Goal: Check status

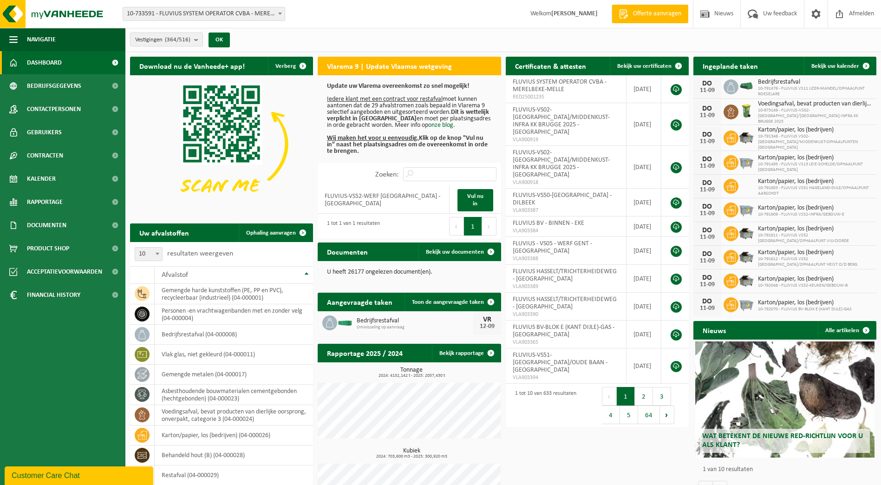
click at [281, 19] on span at bounding box center [279, 13] width 9 height 12
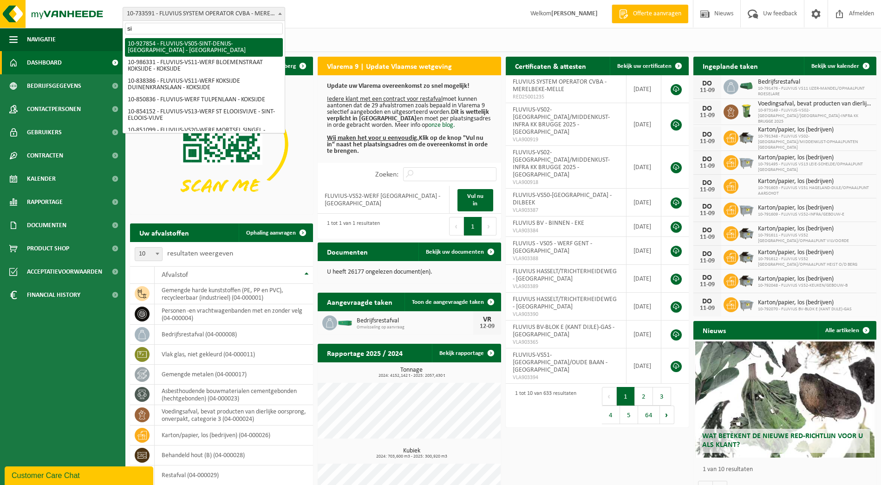
type input "s"
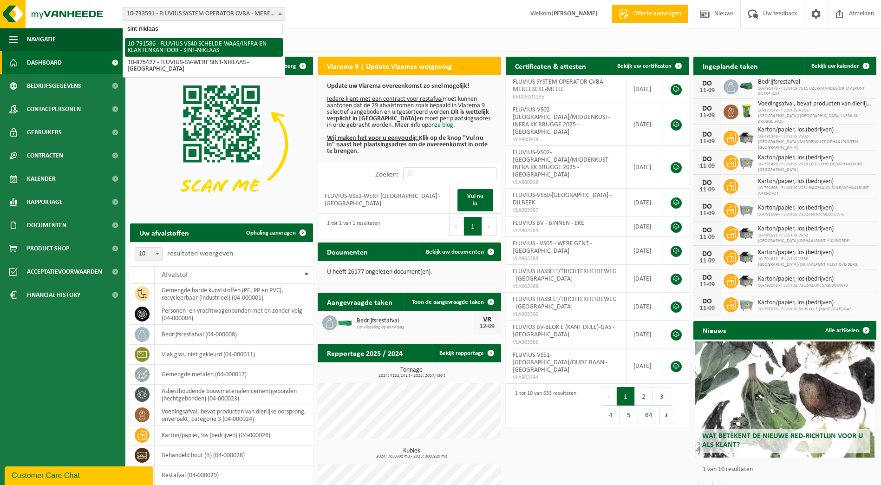
type input "sint-niklaas"
select select "30256"
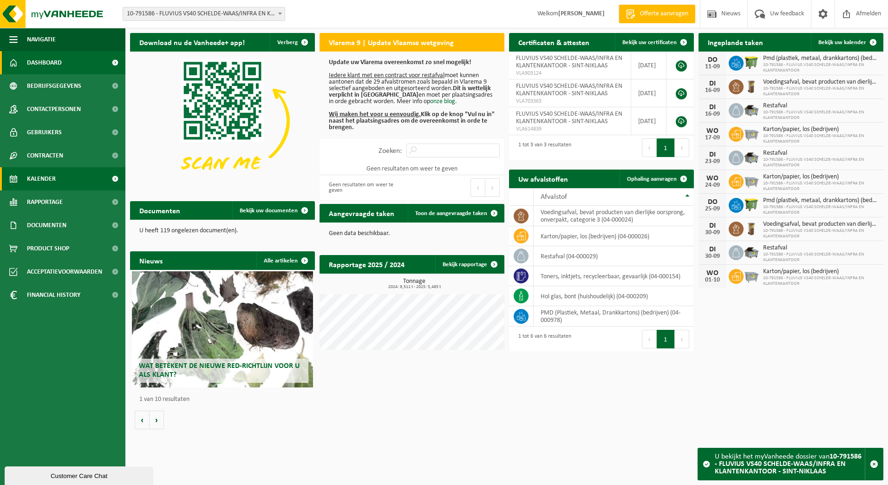
click at [59, 184] on link "Kalender" at bounding box center [62, 178] width 125 height 23
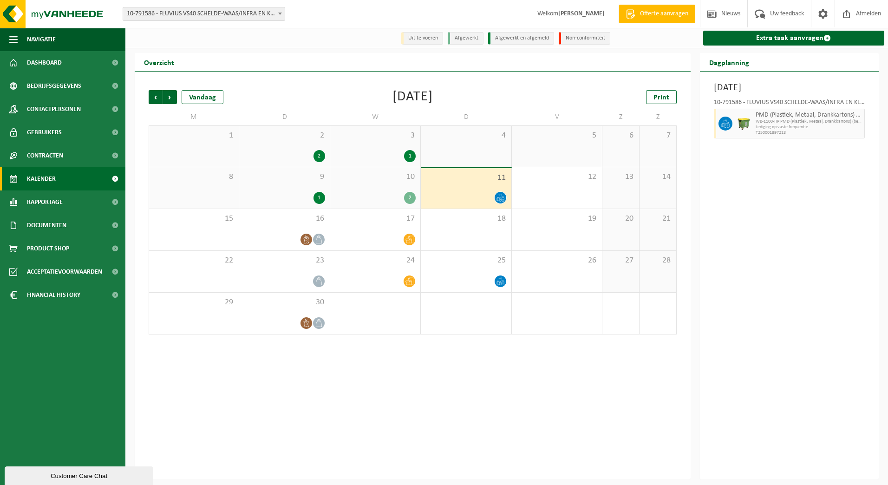
click at [390, 177] on span "10" at bounding box center [375, 177] width 81 height 10
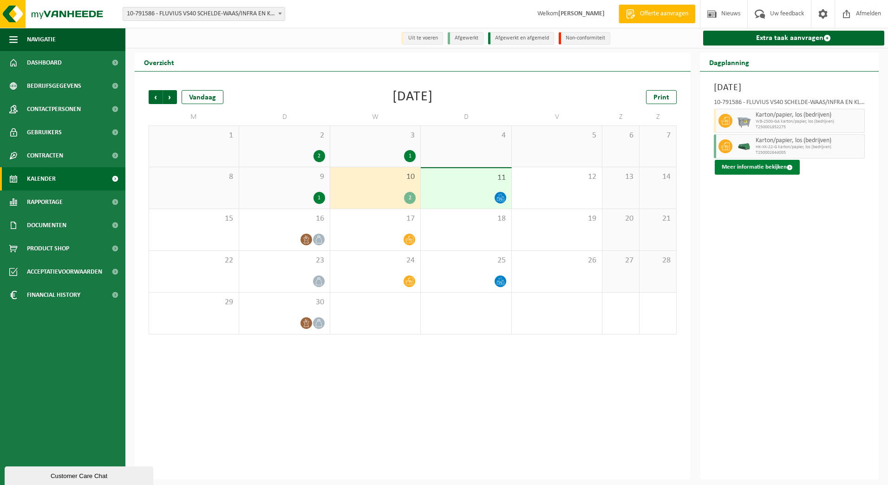
click at [780, 168] on button "Meer informatie bekijken" at bounding box center [757, 167] width 85 height 15
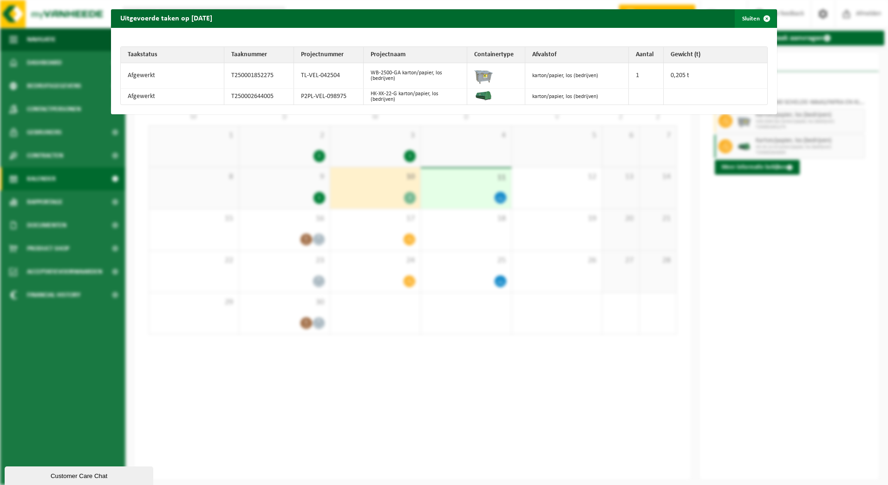
click at [764, 20] on span "button" at bounding box center [766, 18] width 19 height 19
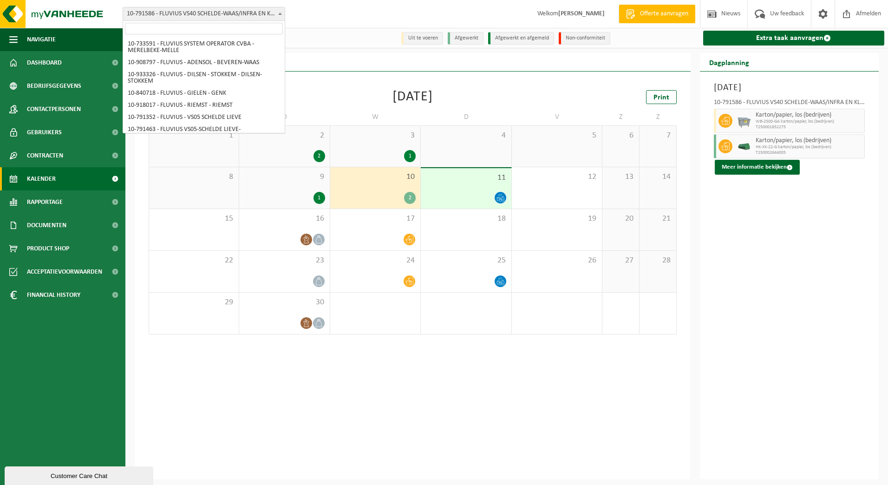
click at [266, 20] on span "10-791586 - FLUVIUS VS40 SCHELDE-WAAS/INFRA EN KLANTENKANTOOR - SINT-NIKLAAS" at bounding box center [204, 13] width 162 height 13
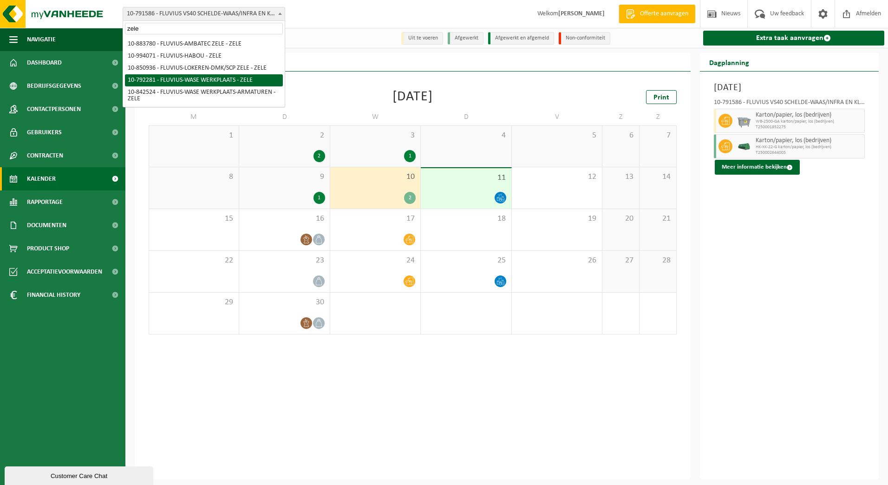
type input "zele"
select select "30509"
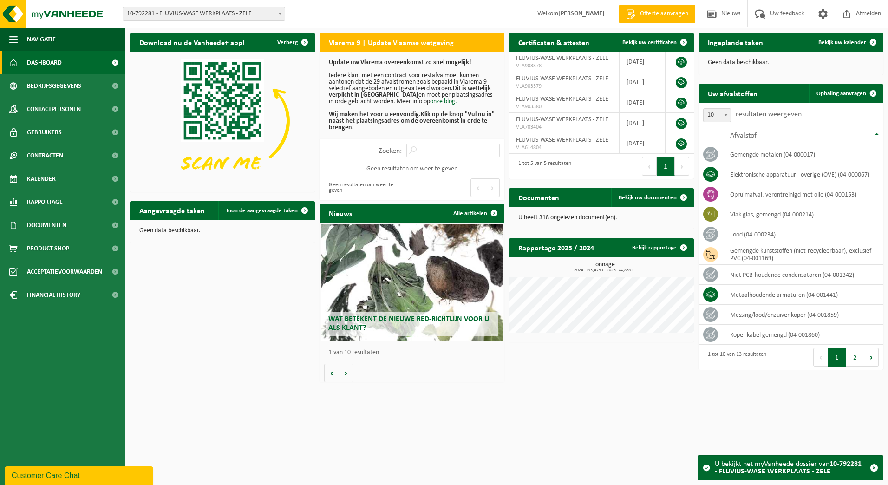
click at [267, 15] on span "10-792281 - FLUVIUS-WASE WERKPLAATS - ZELE" at bounding box center [204, 13] width 162 height 13
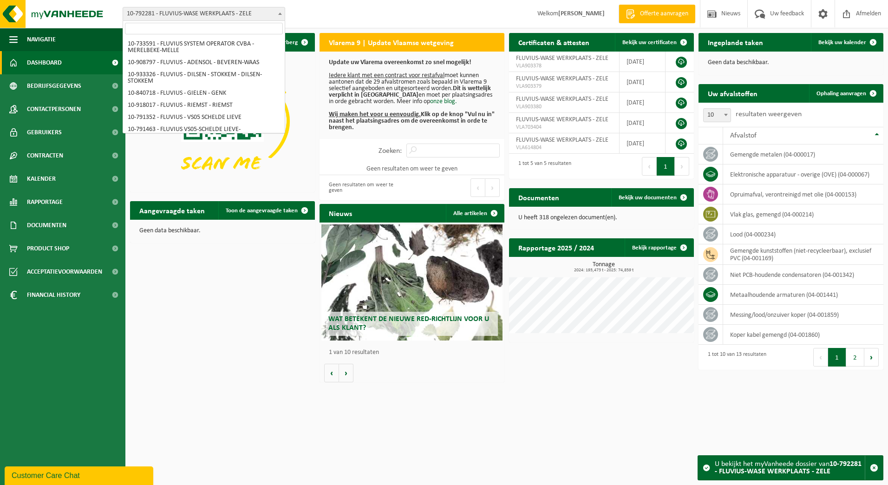
scroll to position [5688, 0]
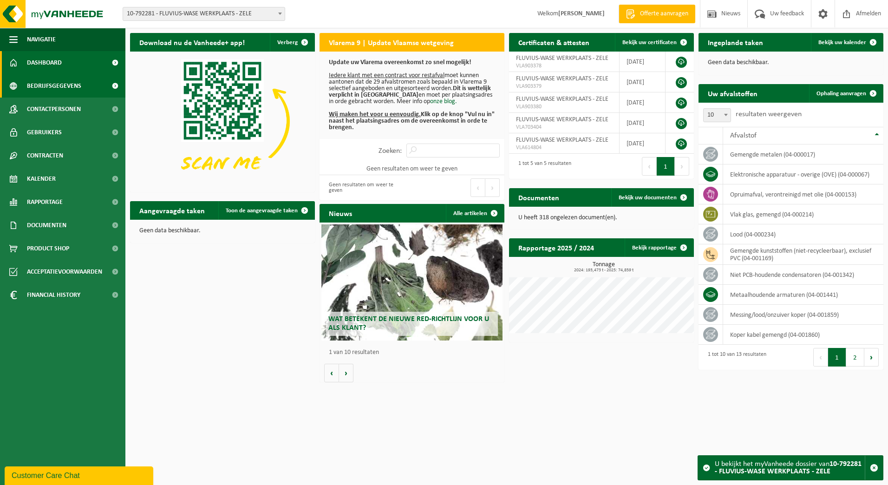
click at [46, 79] on span "Bedrijfsgegevens" at bounding box center [54, 85] width 54 height 23
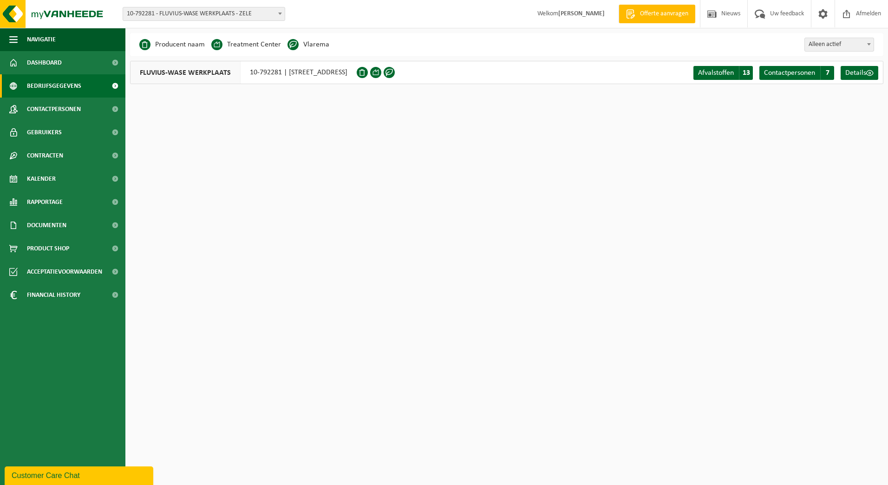
click at [266, 15] on span "10-792281 - FLUVIUS-WASE WERKPLAATS - ZELE" at bounding box center [204, 13] width 162 height 13
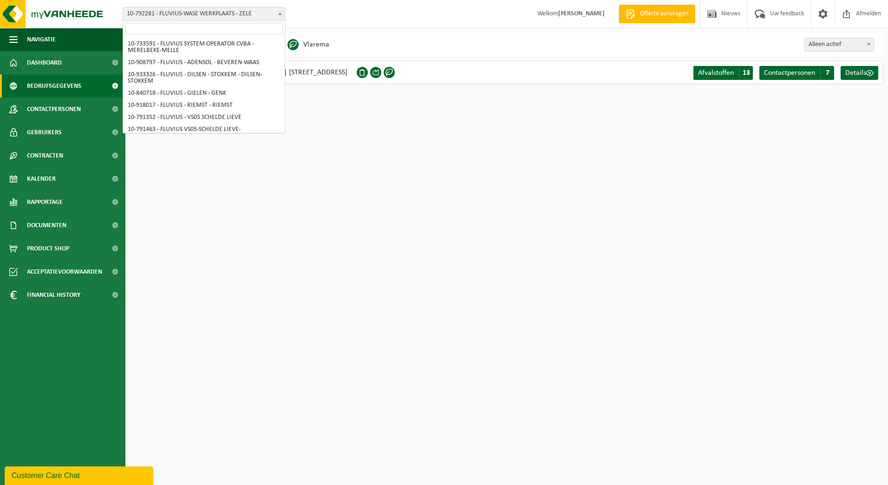
scroll to position [5688, 0]
